Goal: Information Seeking & Learning: Learn about a topic

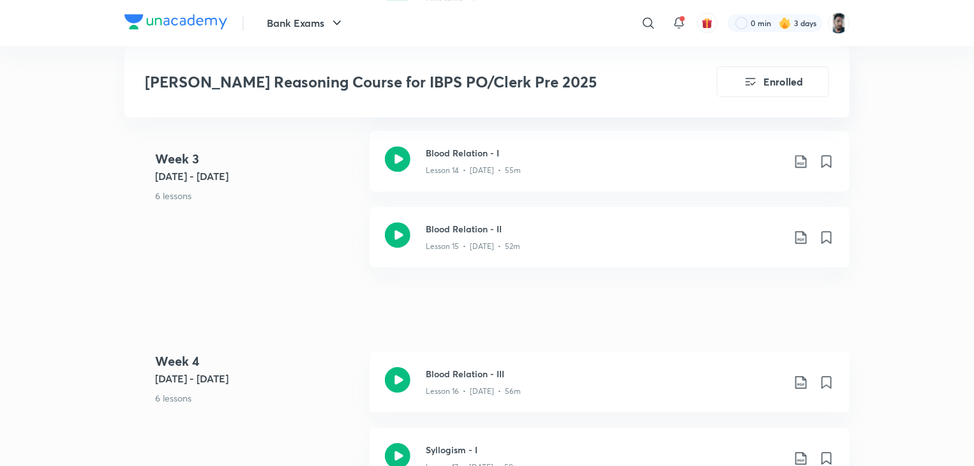
scroll to position [1887, 0]
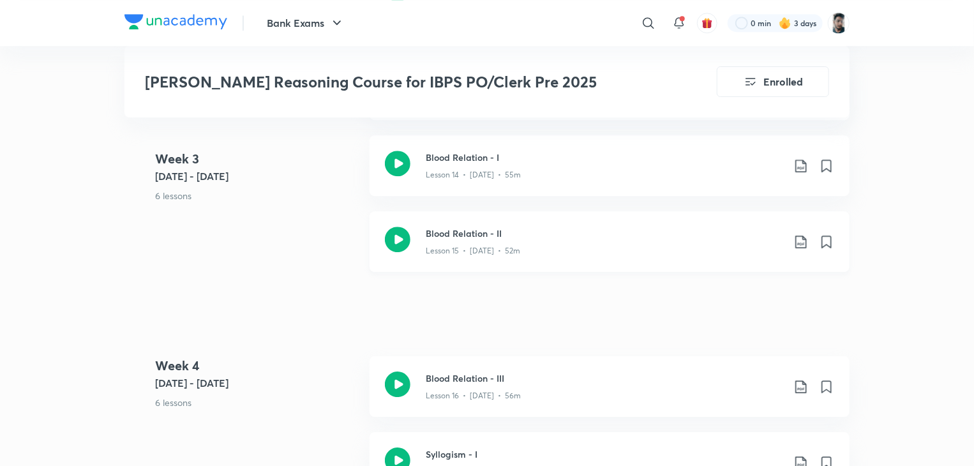
click at [391, 227] on icon at bounding box center [398, 240] width 26 height 26
click at [421, 143] on div "Blood Relation - I Lesson 14 • [DATE] • 55m" at bounding box center [610, 165] width 480 height 61
